Goal: Information Seeking & Learning: Learn about a topic

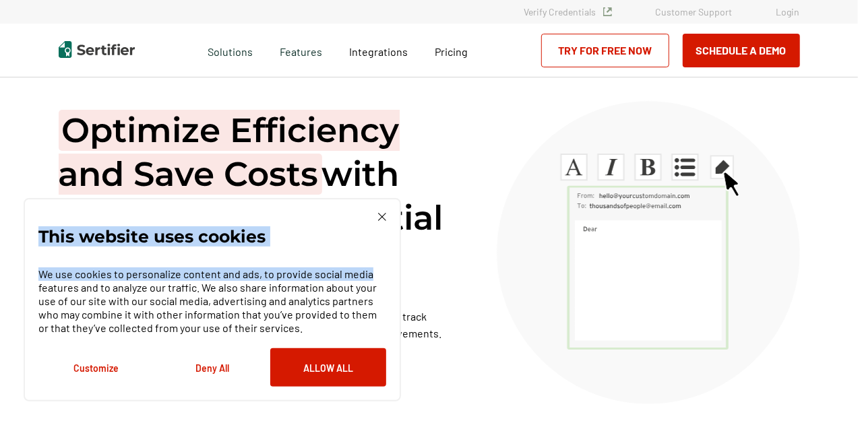
click at [384, 221] on div "This website uses cookies We use cookies to personalize content and ads, to pro…" at bounding box center [212, 300] width 348 height 174
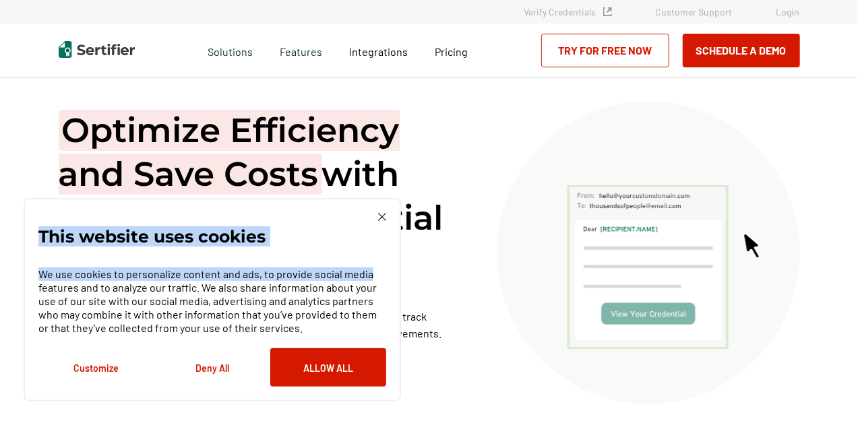
click at [380, 215] on img at bounding box center [382, 217] width 8 height 8
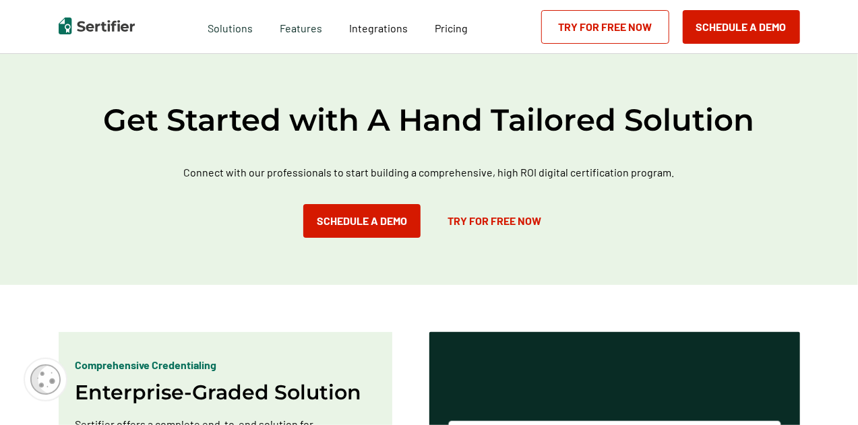
scroll to position [539, 0]
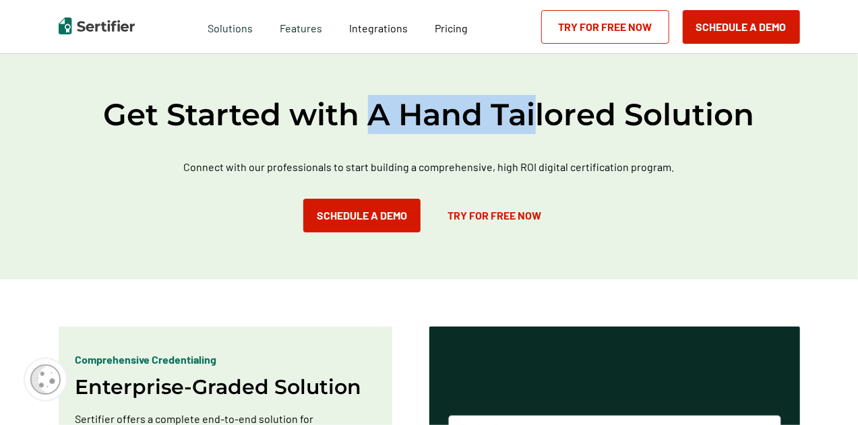
drag, startPoint x: 372, startPoint y: 113, endPoint x: 588, endPoint y: 126, distance: 216.1
click at [562, 126] on h2 "Get Started with A Hand Tailored Solution" at bounding box center [429, 114] width 809 height 39
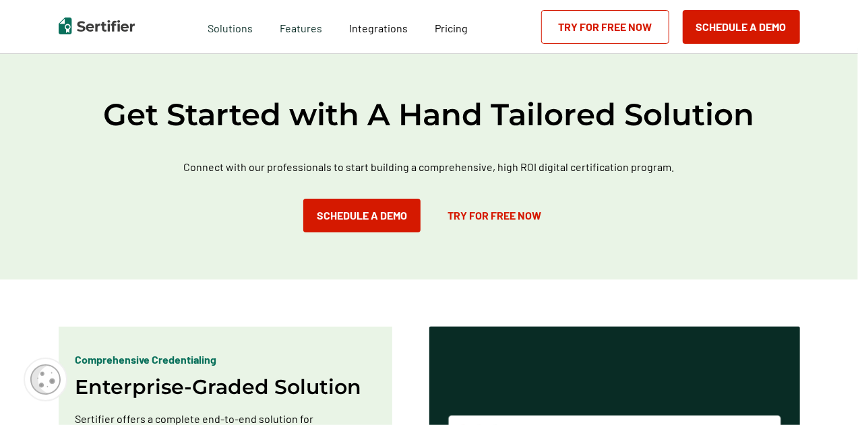
click at [607, 122] on h2 "Get Started with A Hand Tailored Solution" at bounding box center [429, 114] width 809 height 39
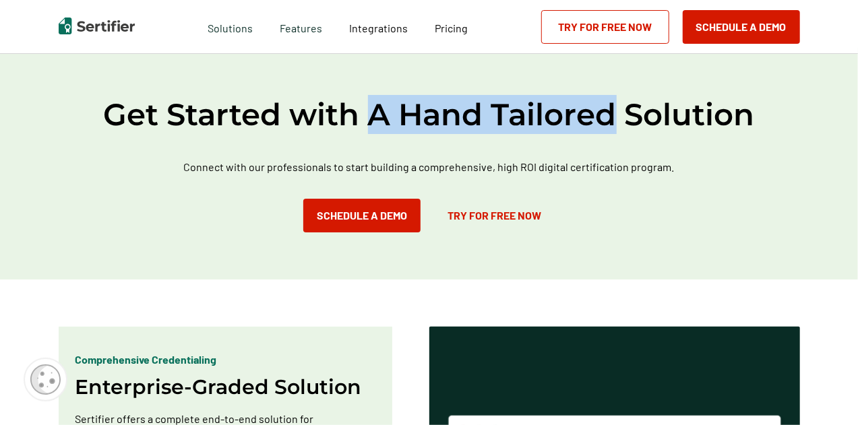
drag, startPoint x: 616, startPoint y: 115, endPoint x: 380, endPoint y: 113, distance: 235.9
click at [380, 113] on h2 "Get Started with A Hand Tailored Solution" at bounding box center [429, 114] width 809 height 39
drag, startPoint x: 380, startPoint y: 113, endPoint x: 576, endPoint y: 115, distance: 195.5
click at [575, 115] on h2 "Get Started with A Hand Tailored Solution" at bounding box center [429, 114] width 809 height 39
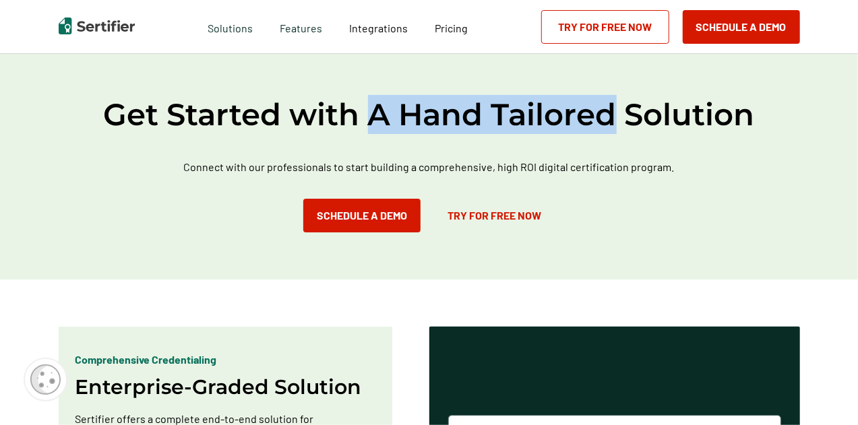
click at [622, 115] on h2 "Get Started with A Hand Tailored Solution" at bounding box center [429, 114] width 809 height 39
drag, startPoint x: 617, startPoint y: 114, endPoint x: 377, endPoint y: 109, distance: 239.3
click at [377, 109] on h2 "Get Started with A Hand Tailored Solution" at bounding box center [429, 114] width 809 height 39
click at [381, 90] on div "Get Started with A Hand Tailored Solution Connect with our professionals to sta…" at bounding box center [429, 164] width 858 height 232
drag, startPoint x: 401, startPoint y: 114, endPoint x: 612, endPoint y: 115, distance: 211.0
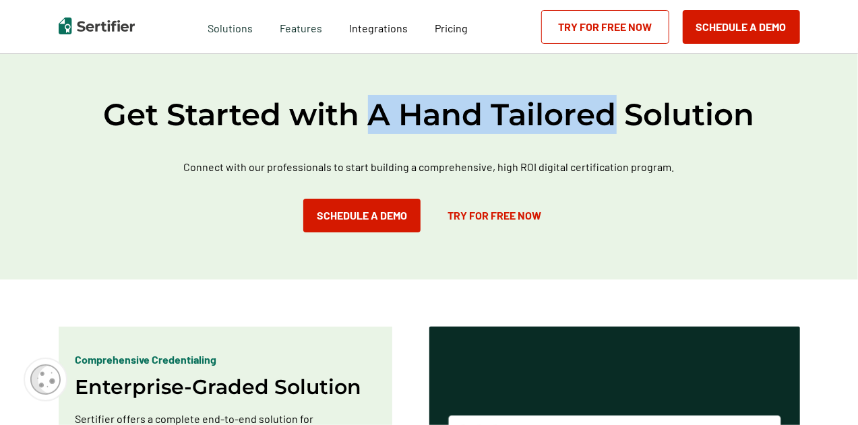
click at [612, 115] on h2 "Get Started with A Hand Tailored Solution" at bounding box center [429, 114] width 809 height 39
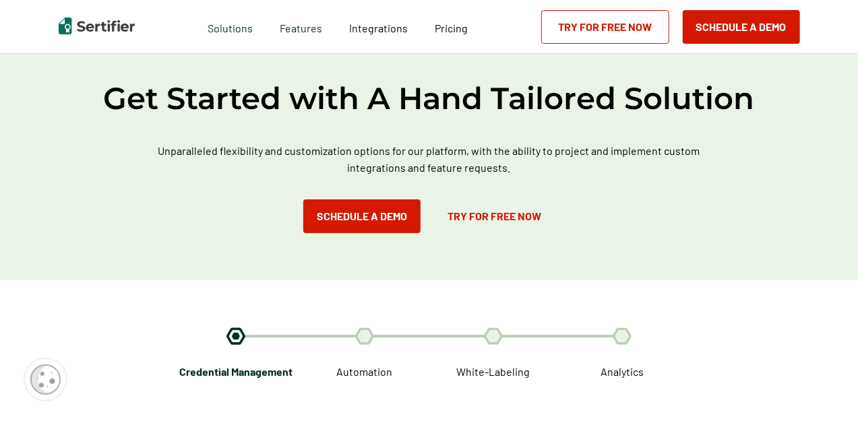
scroll to position [2022, 0]
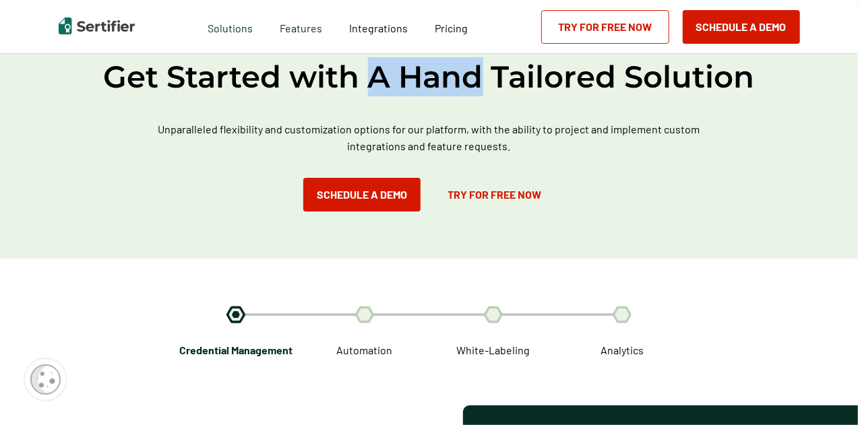
drag, startPoint x: 375, startPoint y: 72, endPoint x: 479, endPoint y: 82, distance: 104.9
click at [479, 82] on h2 "Get Started with A Hand Tailored Solution" at bounding box center [429, 76] width 809 height 39
click at [472, 80] on h2 "Get Started with A Hand Tailored Solution" at bounding box center [429, 76] width 809 height 39
